Goal: Book appointment/travel/reservation

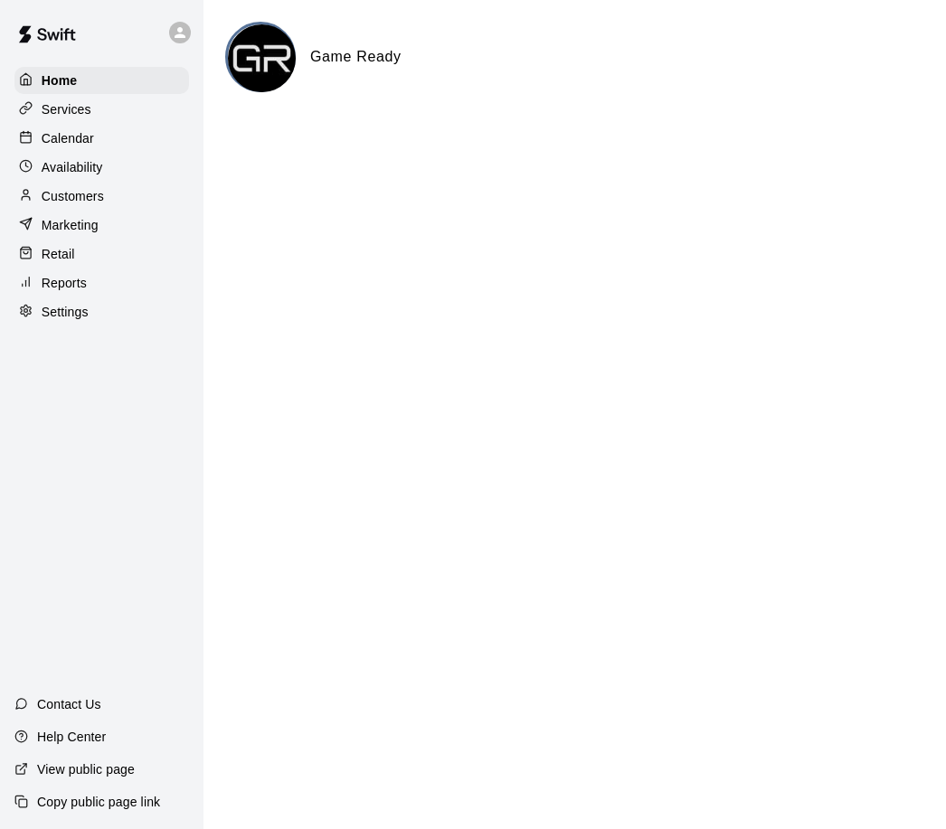
click at [99, 140] on div "Calendar" at bounding box center [101, 138] width 175 height 27
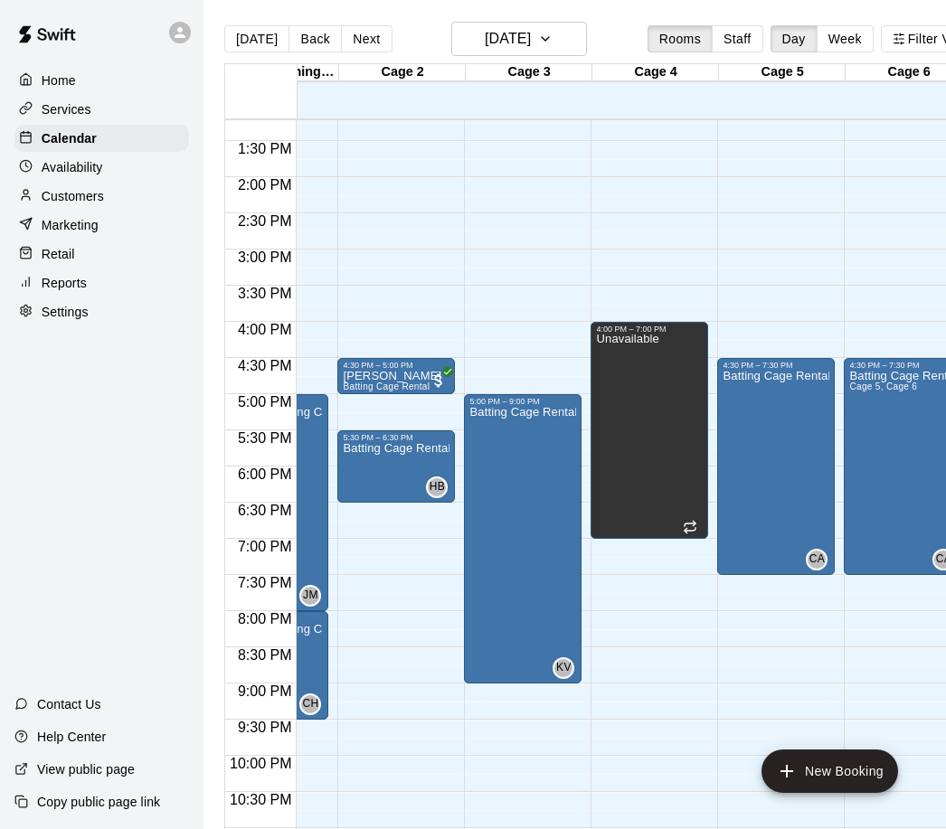
scroll to position [0, 111]
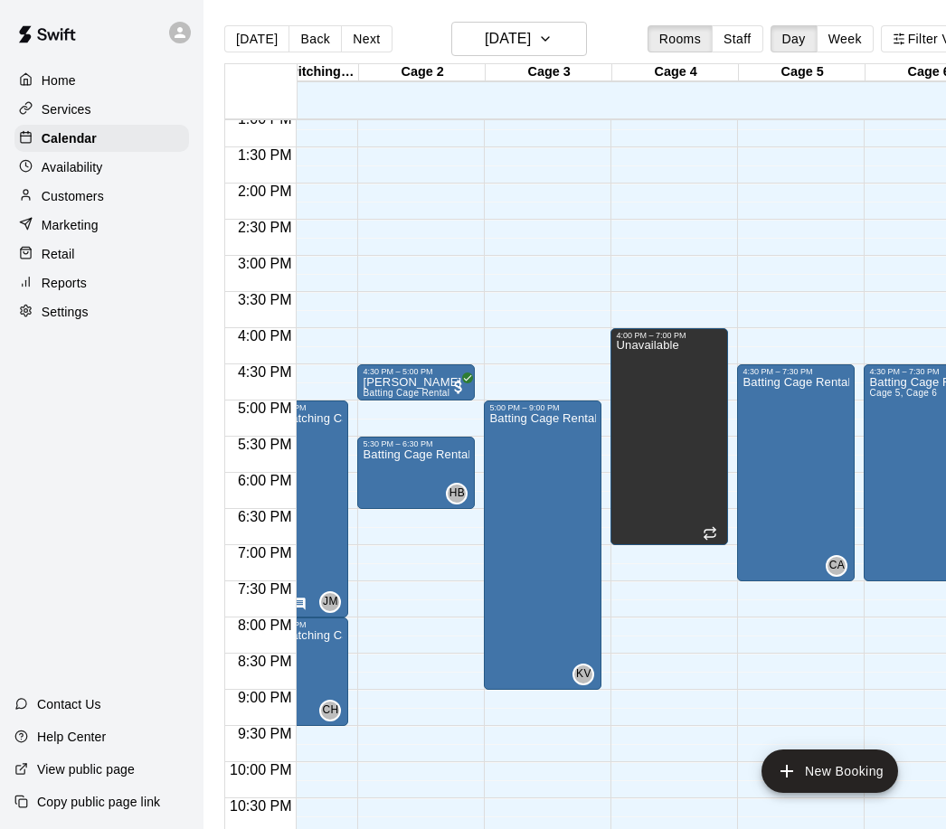
click at [693, 448] on div "Unavailable" at bounding box center [669, 754] width 107 height 829
click at [643, 404] on icon "delete" at bounding box center [635, 404] width 22 height 22
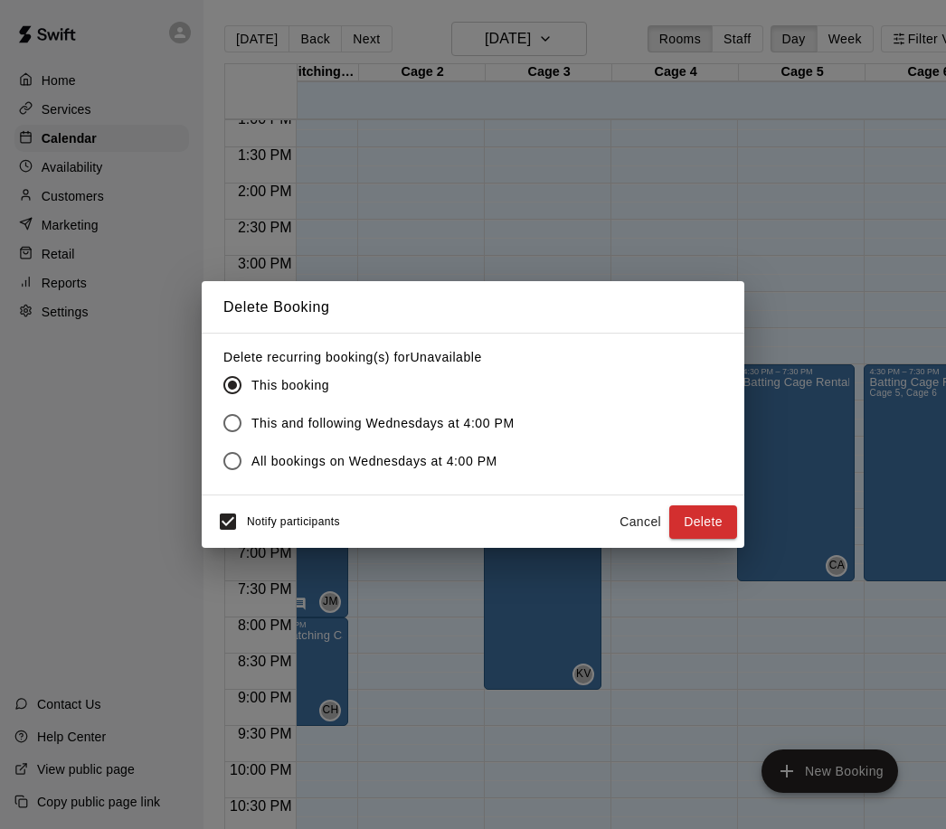
click at [705, 514] on button "Delete" at bounding box center [703, 521] width 68 height 33
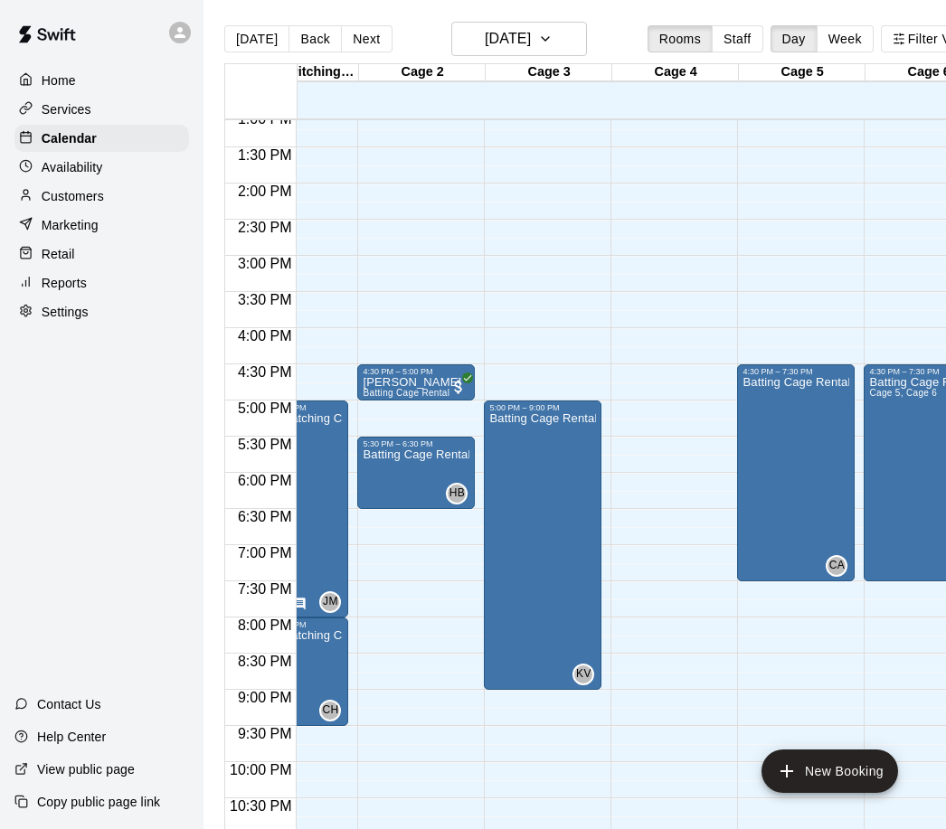
click at [856, 772] on button "New Booking" at bounding box center [829, 771] width 137 height 43
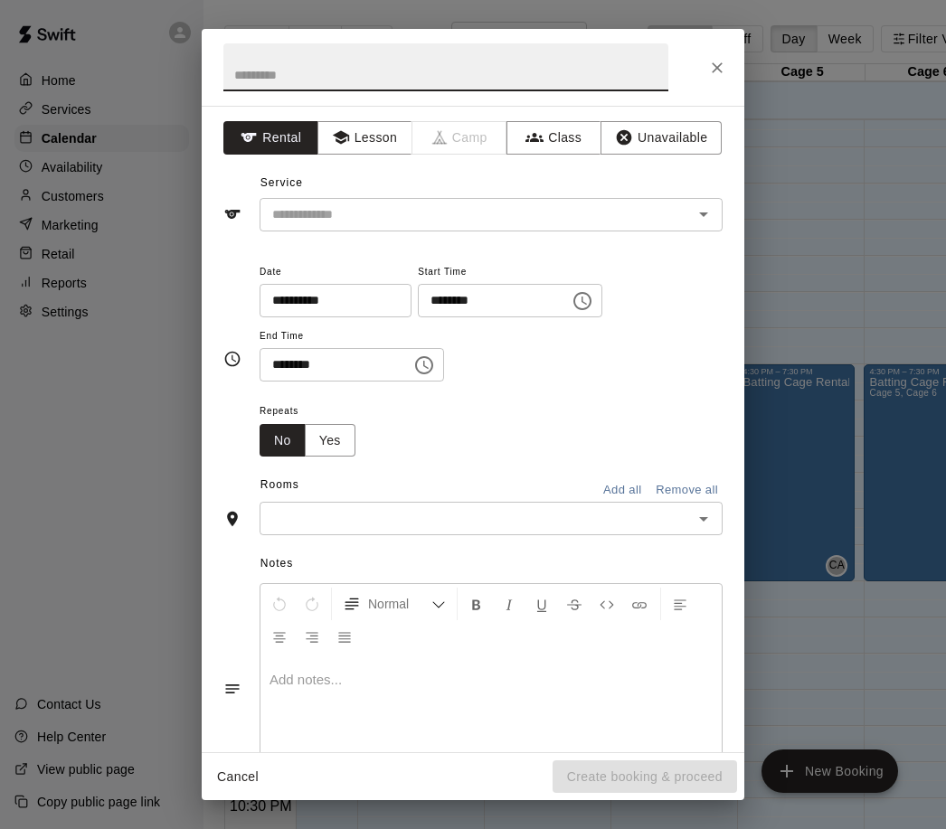
click at [335, 60] on input "text" at bounding box center [445, 67] width 445 height 48
type input "*******"
click at [430, 203] on input "text" at bounding box center [464, 214] width 399 height 23
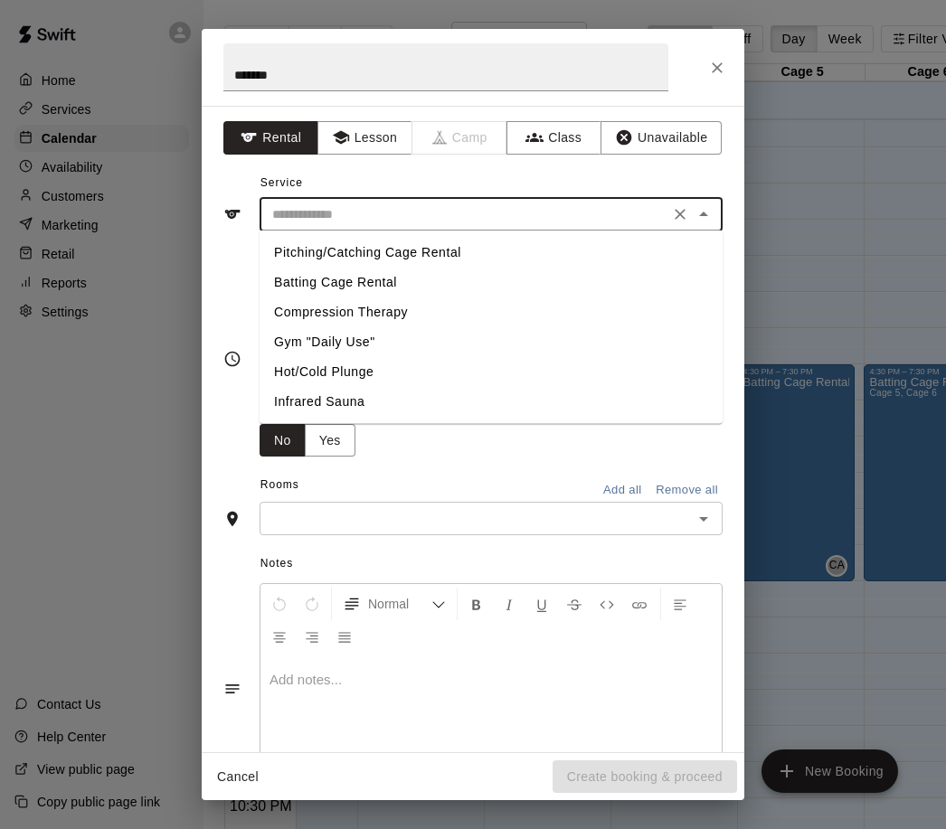
click at [389, 281] on li "Batting Cage Rental" at bounding box center [491, 283] width 463 height 30
type input "**********"
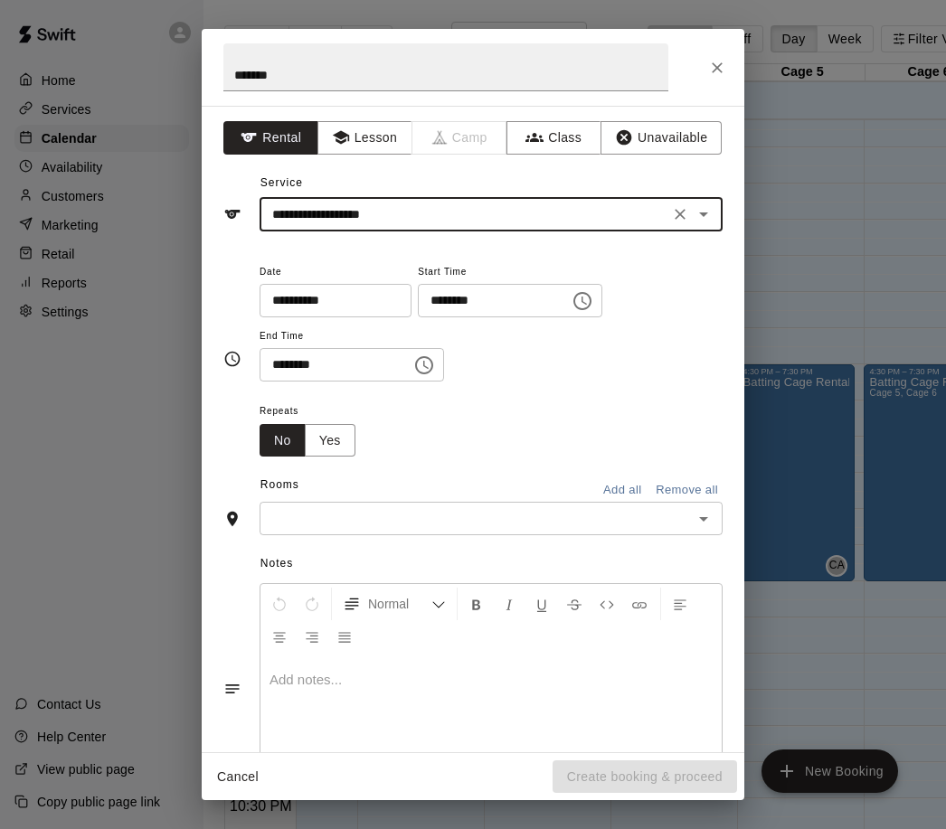
click at [573, 295] on icon "Choose time, selected time is 10:00 AM" at bounding box center [582, 301] width 18 height 18
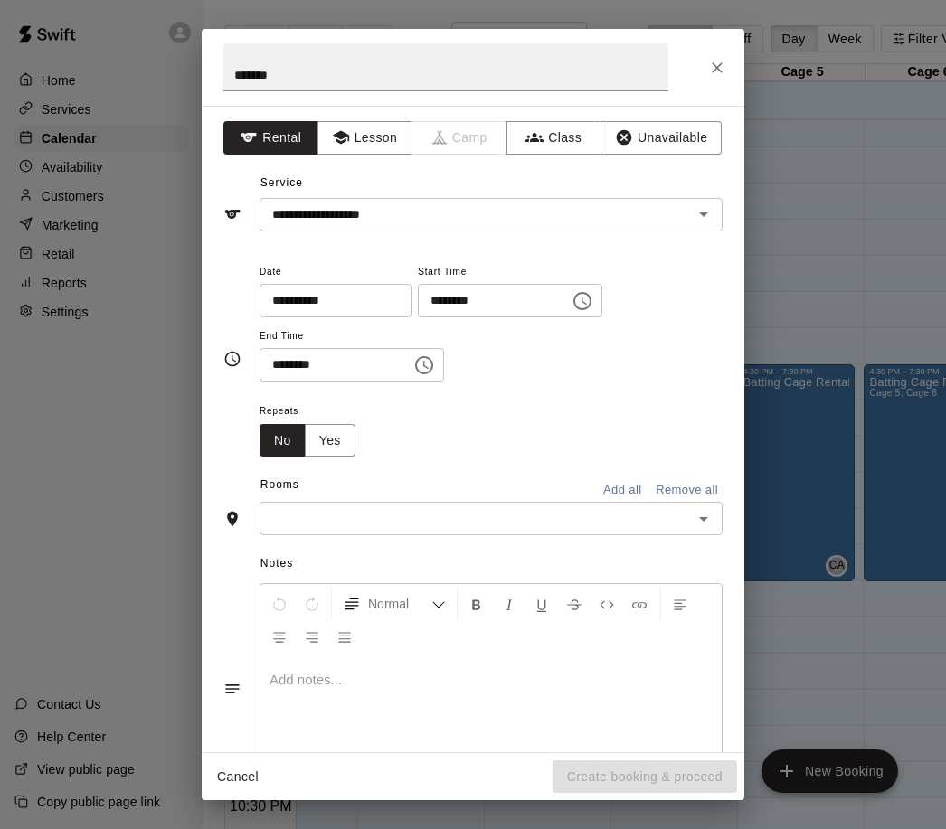
click at [629, 393] on div "**********" at bounding box center [491, 330] width 463 height 140
click at [572, 295] on icon "Choose time, selected time is 10:00 AM" at bounding box center [583, 301] width 22 height 22
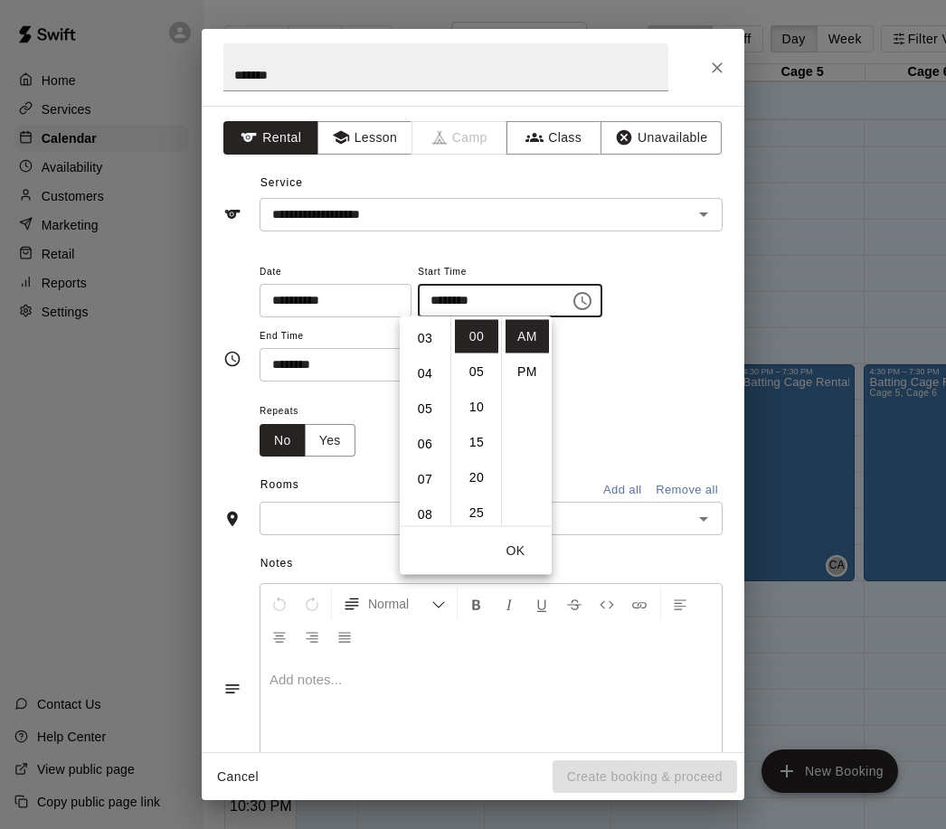
click at [424, 376] on li "04" at bounding box center [424, 373] width 43 height 33
click at [539, 375] on li "PM" at bounding box center [526, 371] width 43 height 33
type input "********"
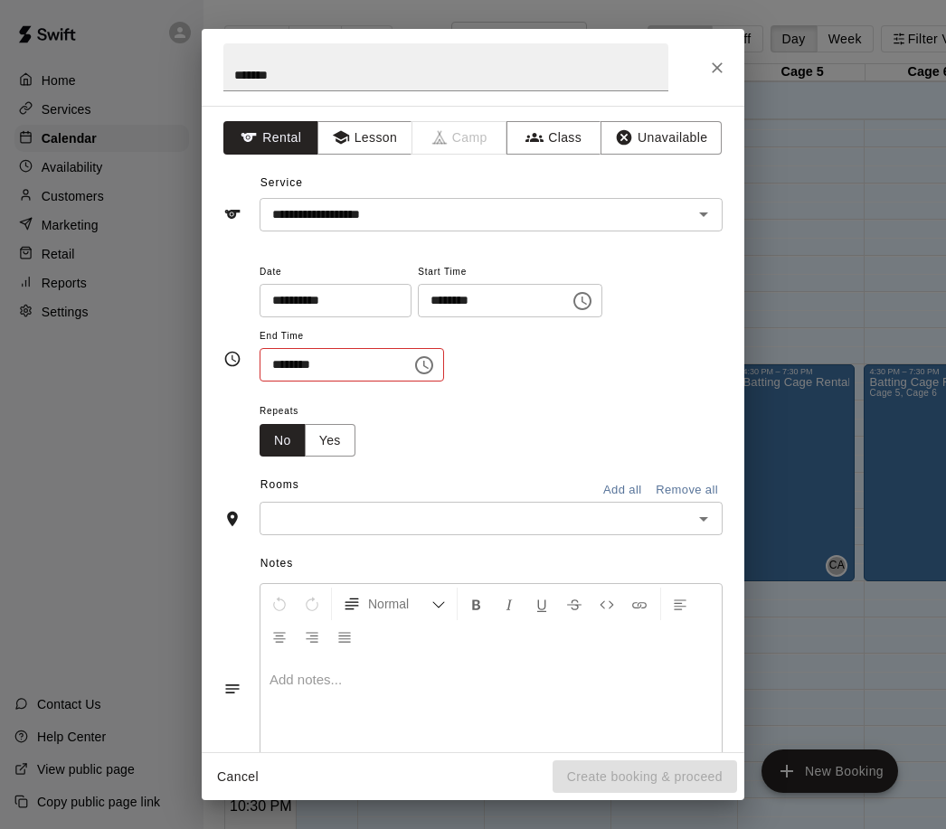
click at [652, 345] on div "**********" at bounding box center [491, 321] width 463 height 122
click at [413, 361] on icon "Choose time, selected time is 10:30 AM" at bounding box center [424, 365] width 22 height 22
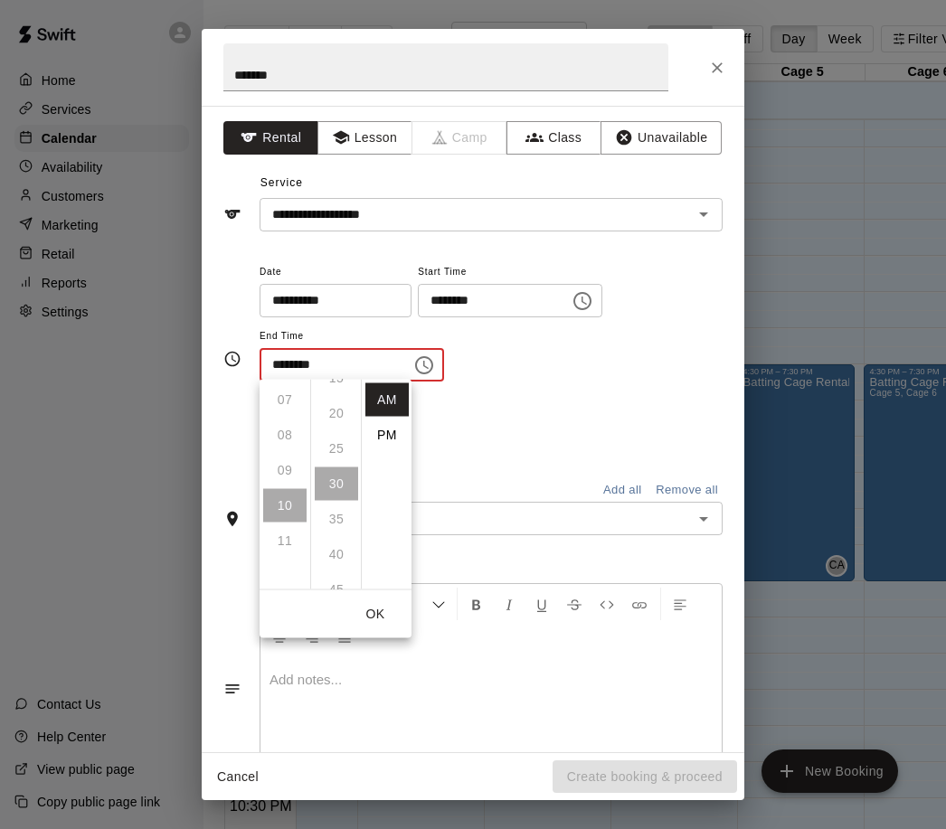
click at [307, 508] on ul "12 01 02 03 04 05 06 07 08 09 10 11" at bounding box center [285, 485] width 51 height 210
click at [402, 441] on li "PM" at bounding box center [386, 435] width 43 height 33
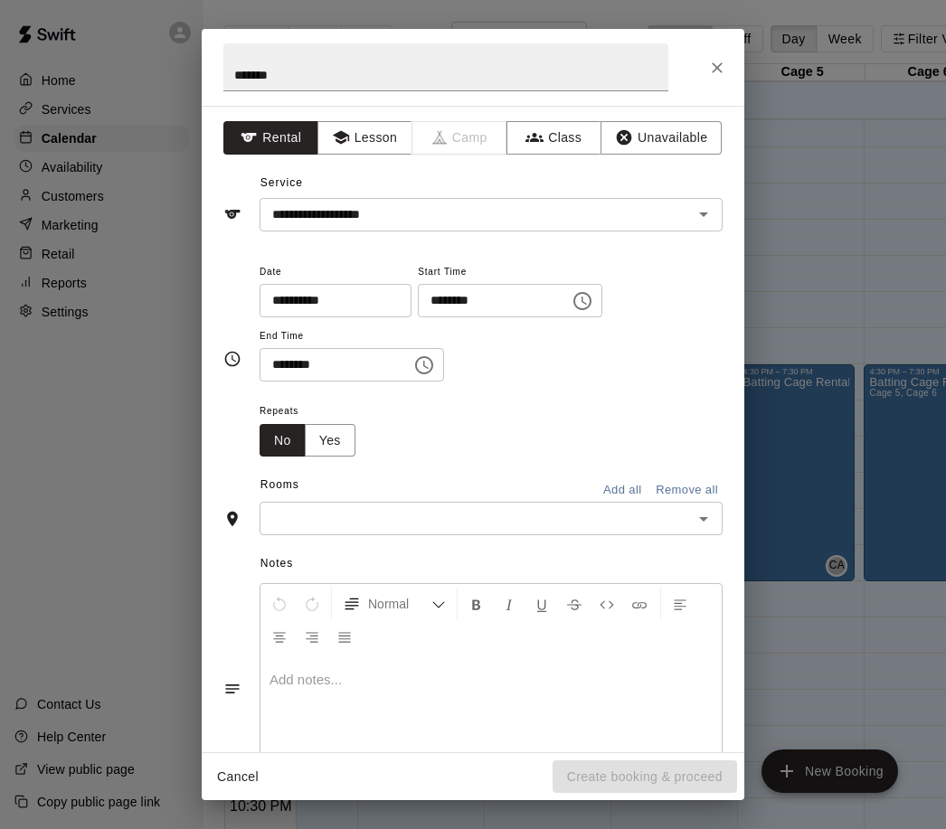
click at [406, 349] on button "Choose time, selected time is 10:30 PM" at bounding box center [424, 365] width 36 height 36
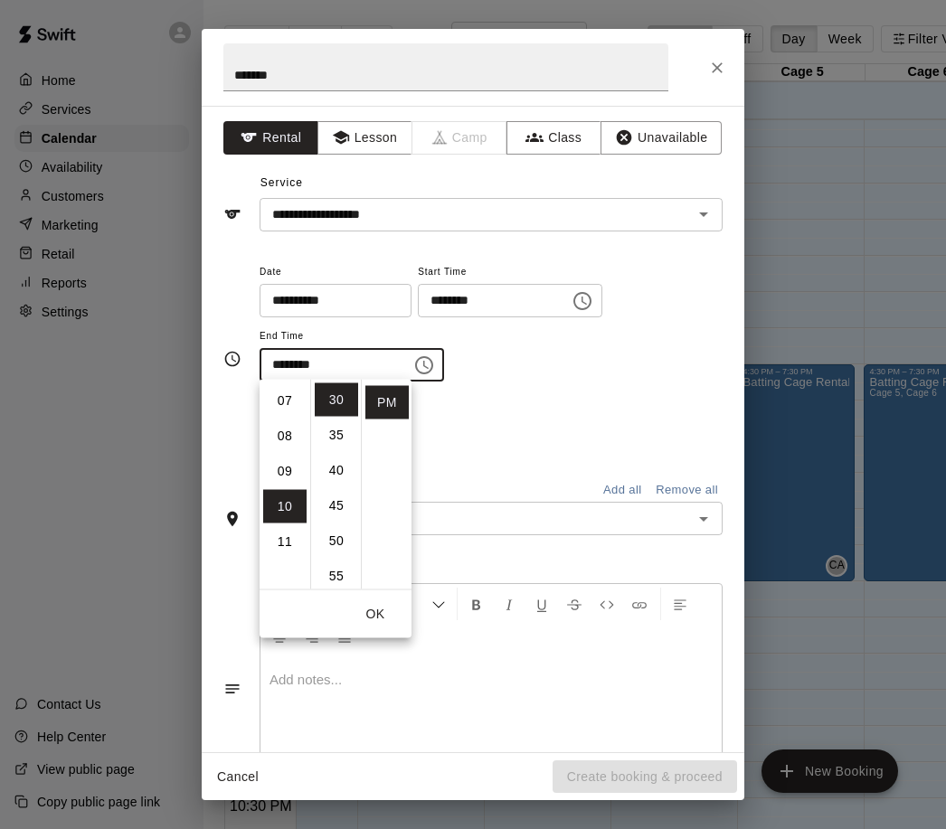
click at [302, 471] on li "09" at bounding box center [284, 471] width 43 height 33
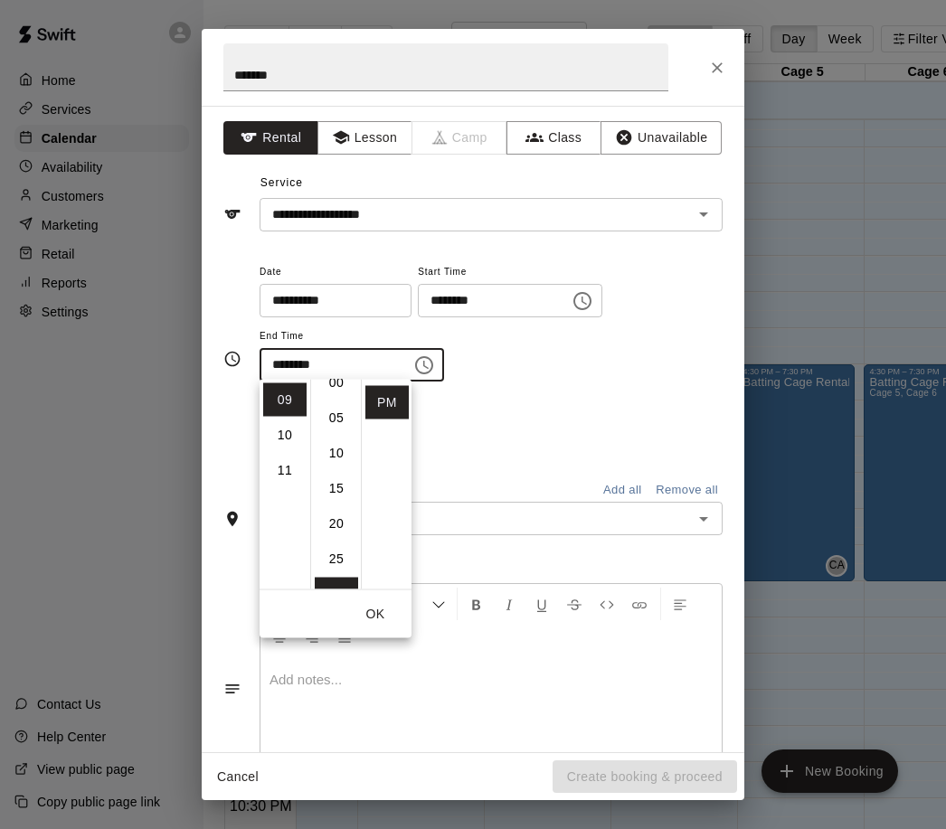
click at [352, 392] on li "00" at bounding box center [336, 382] width 43 height 33
type input "********"
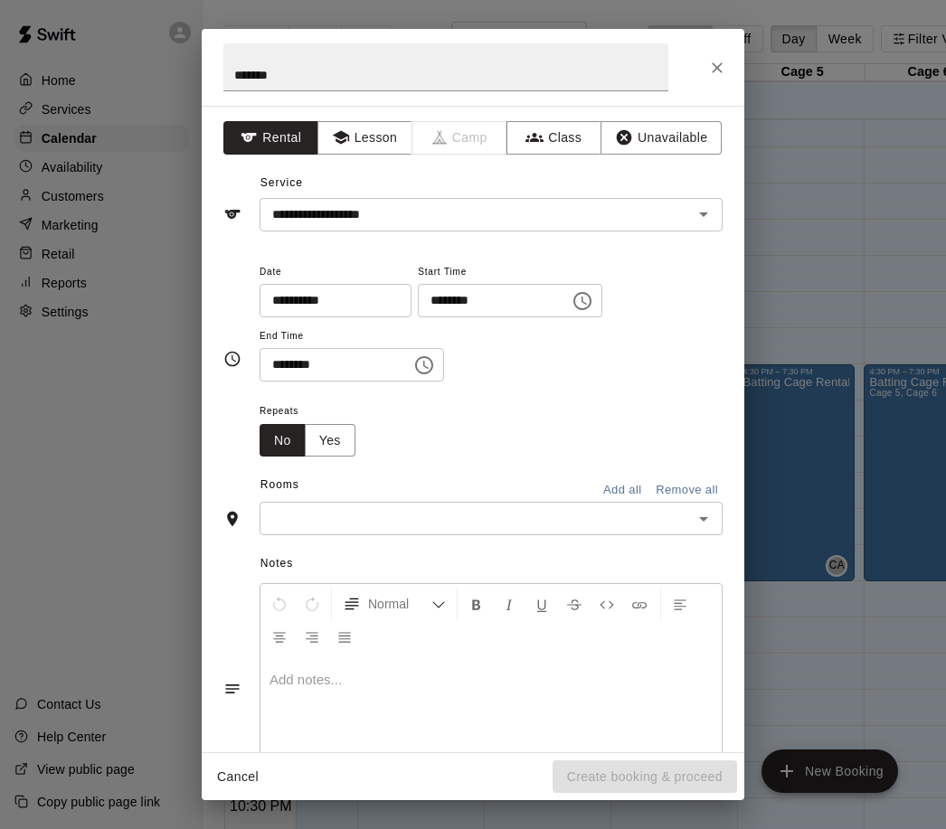
click at [566, 422] on div "Repeats No Yes" at bounding box center [491, 428] width 463 height 57
click at [610, 524] on input "text" at bounding box center [476, 518] width 422 height 23
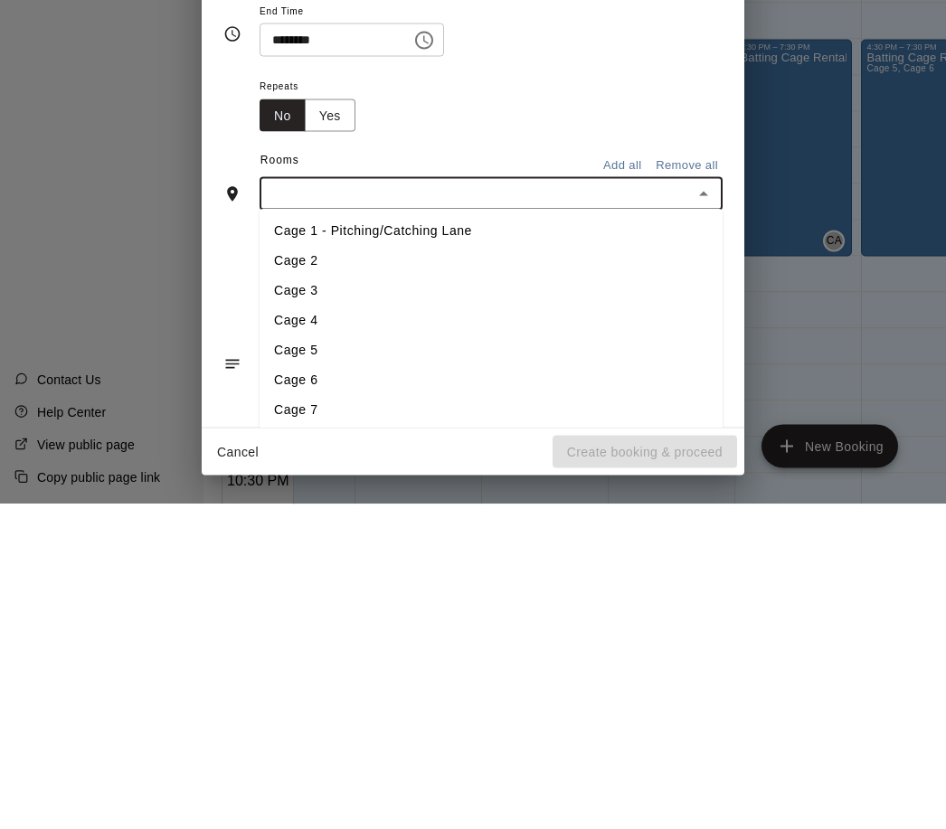
click at [345, 661] on li "Cage 5" at bounding box center [491, 676] width 463 height 30
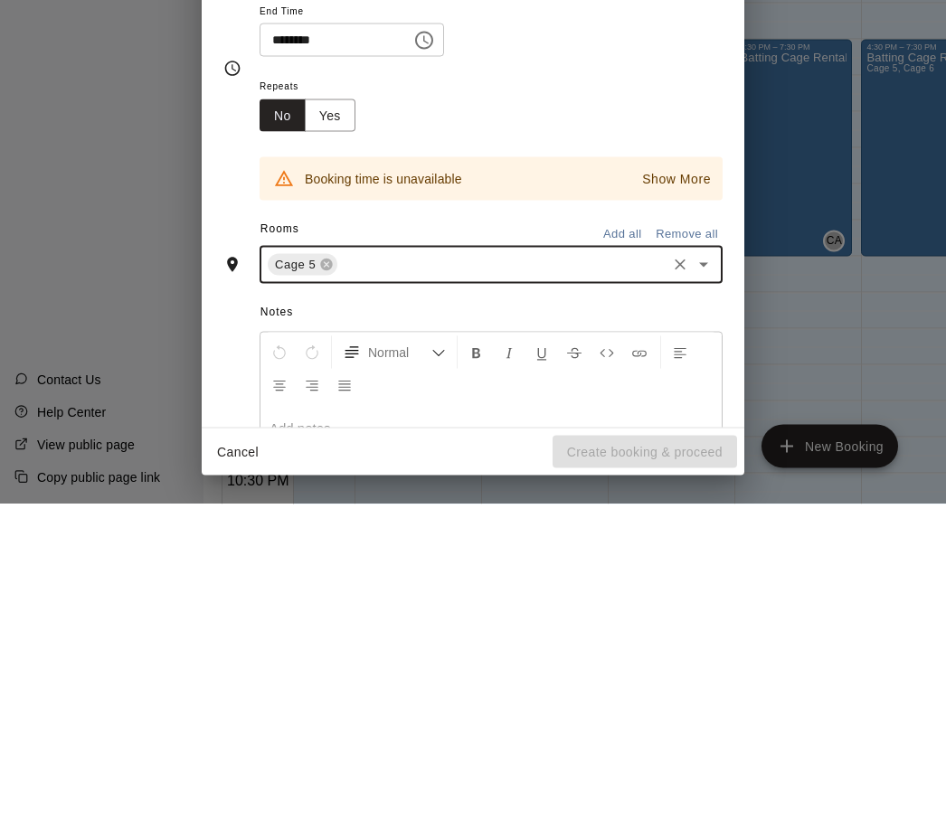
click at [341, 579] on input "text" at bounding box center [502, 590] width 324 height 23
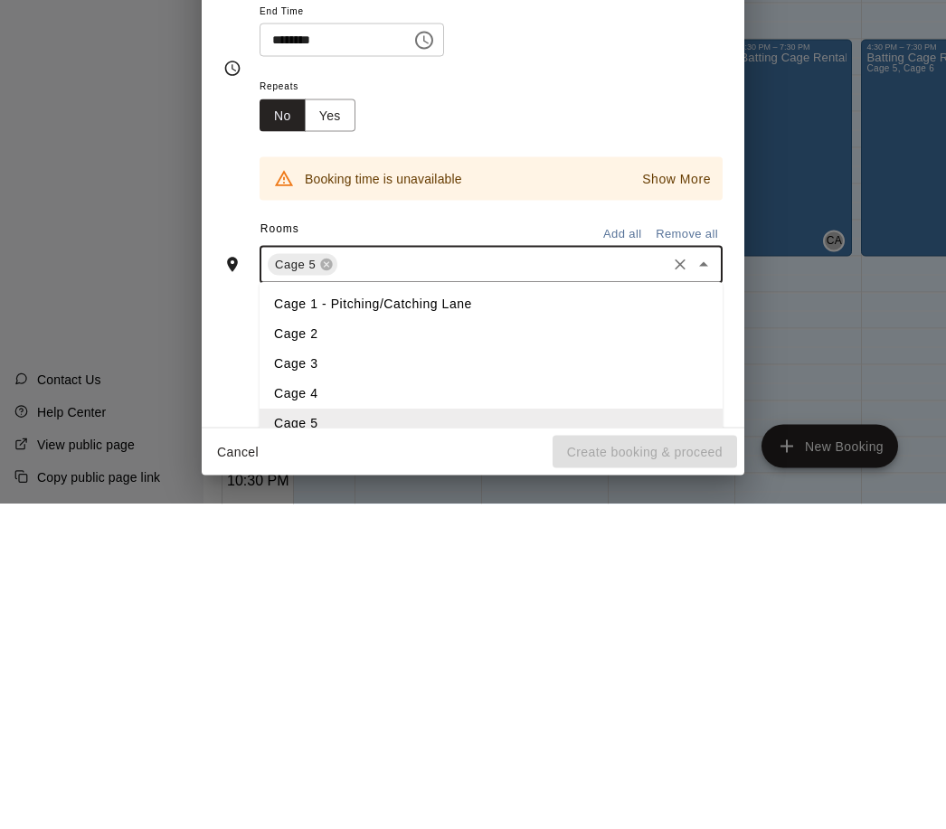
click at [330, 582] on icon at bounding box center [326, 589] width 14 height 14
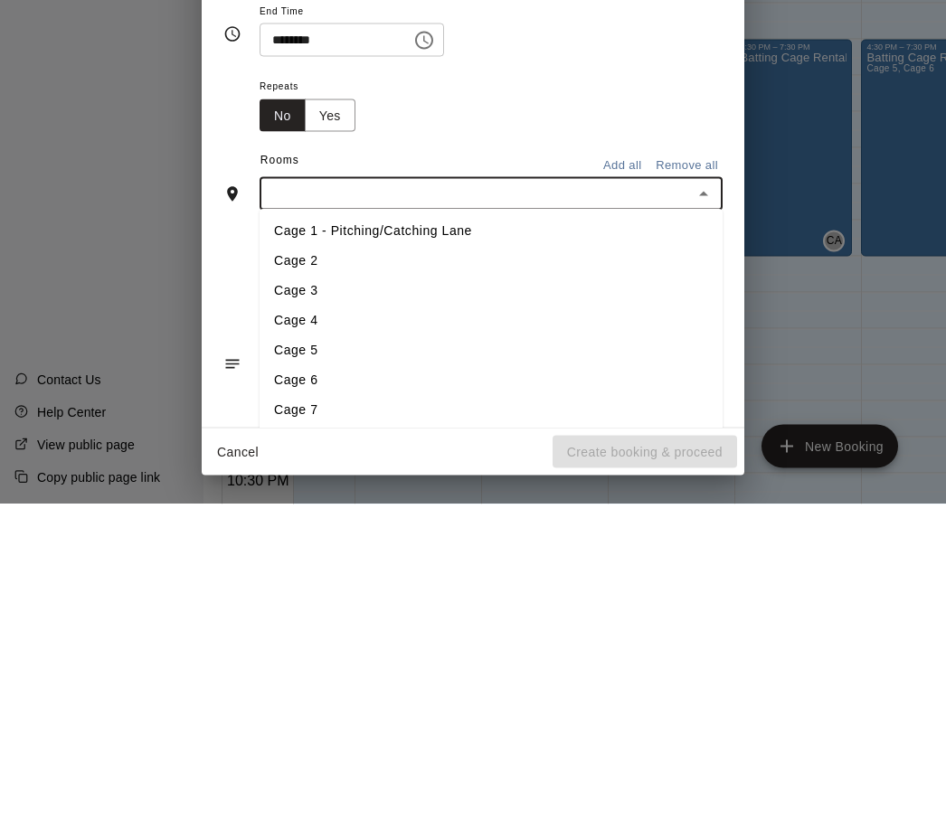
click at [341, 631] on li "Cage 4" at bounding box center [491, 646] width 463 height 30
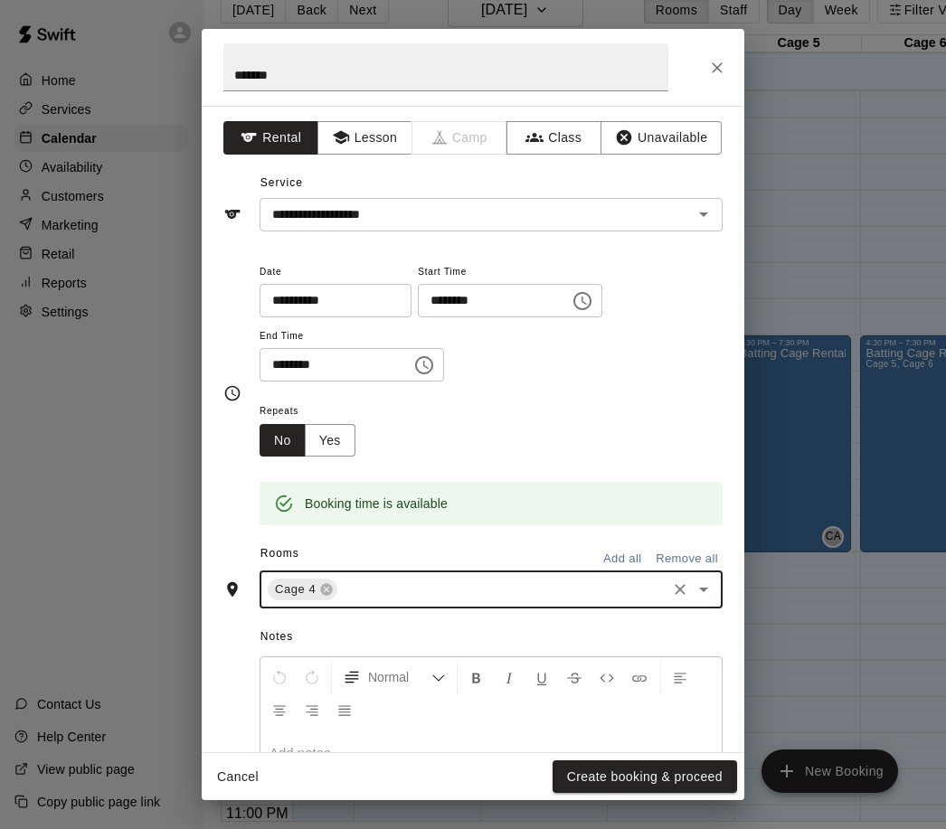
click at [690, 776] on button "Create booking & proceed" at bounding box center [645, 777] width 184 height 33
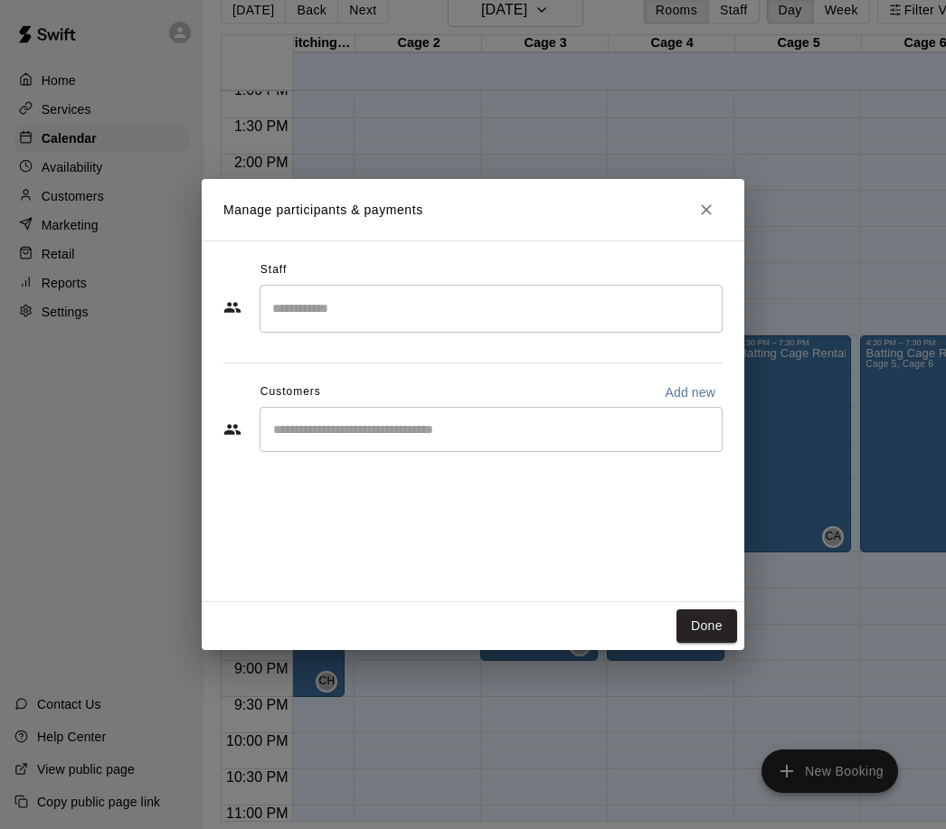
click at [513, 302] on input "Search staff" at bounding box center [491, 309] width 447 height 32
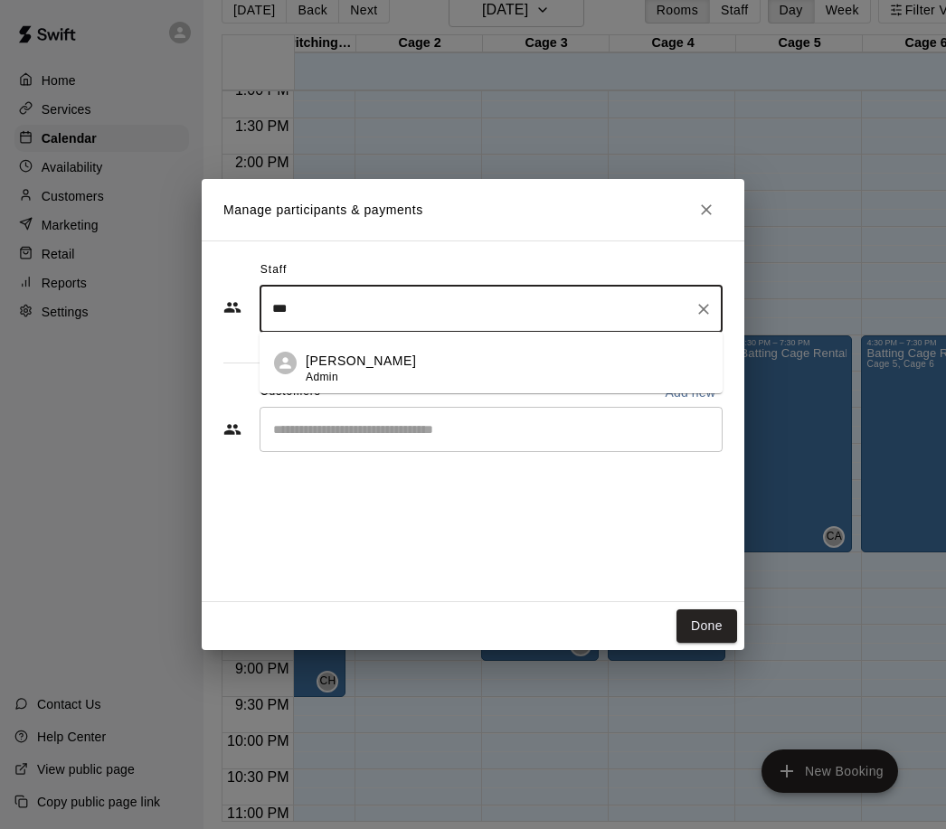
click at [392, 361] on p "[PERSON_NAME]" at bounding box center [361, 361] width 110 height 19
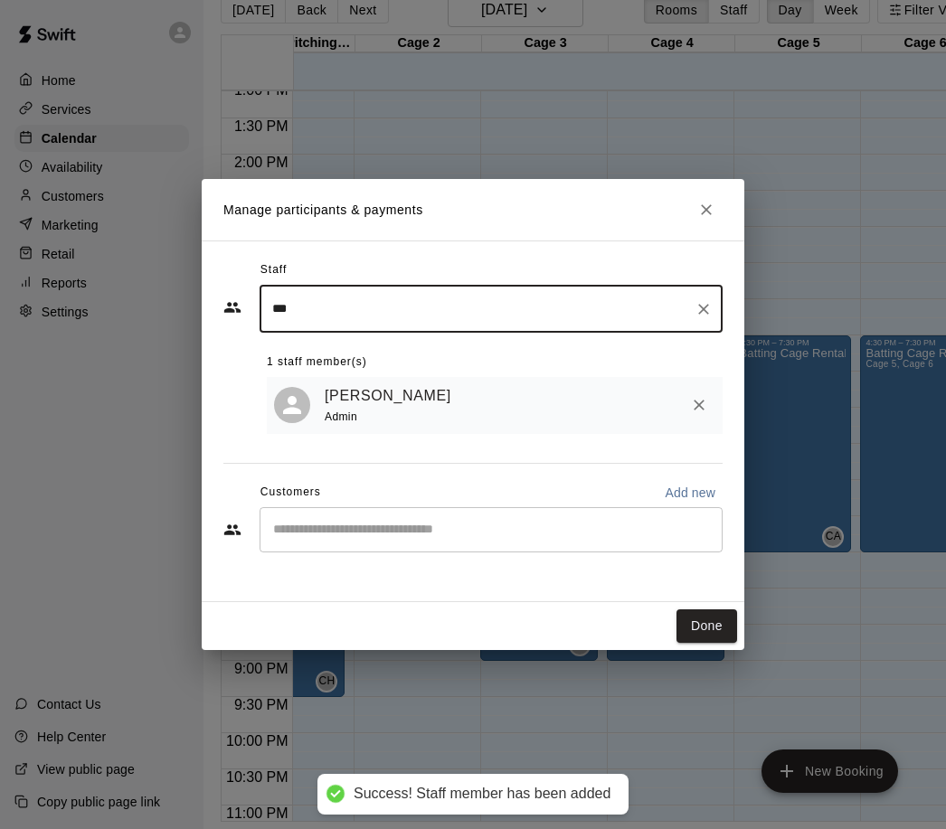
type input "***"
click at [727, 624] on button "Done" at bounding box center [706, 625] width 61 height 33
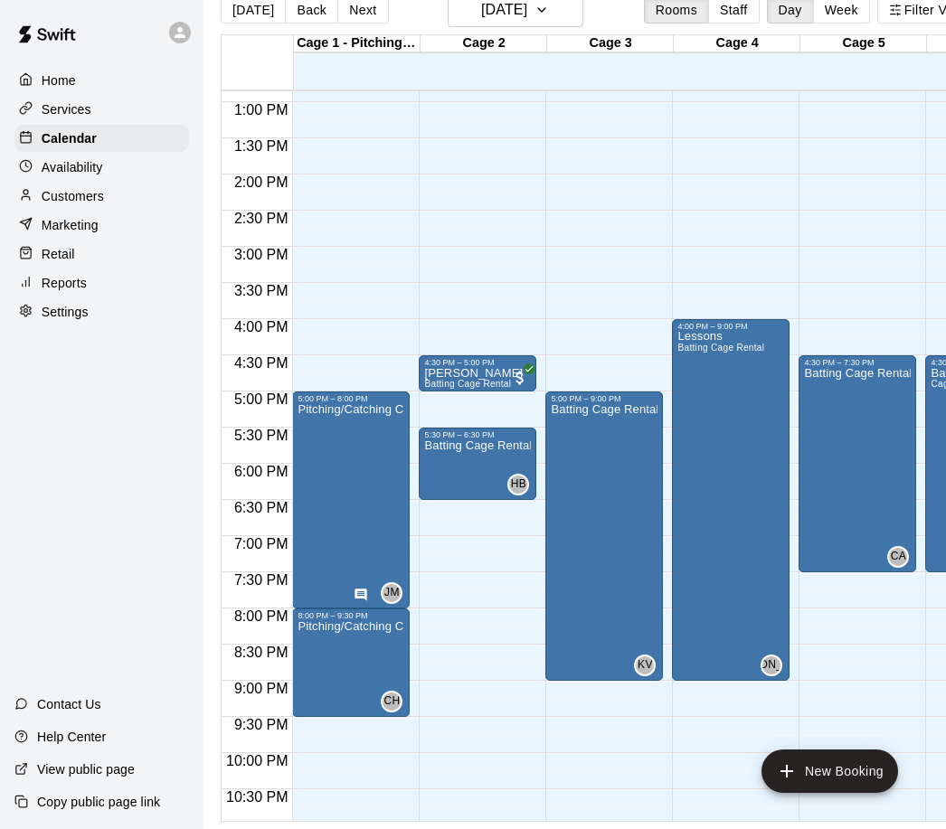
scroll to position [931, 0]
